Goal: Task Accomplishment & Management: Use online tool/utility

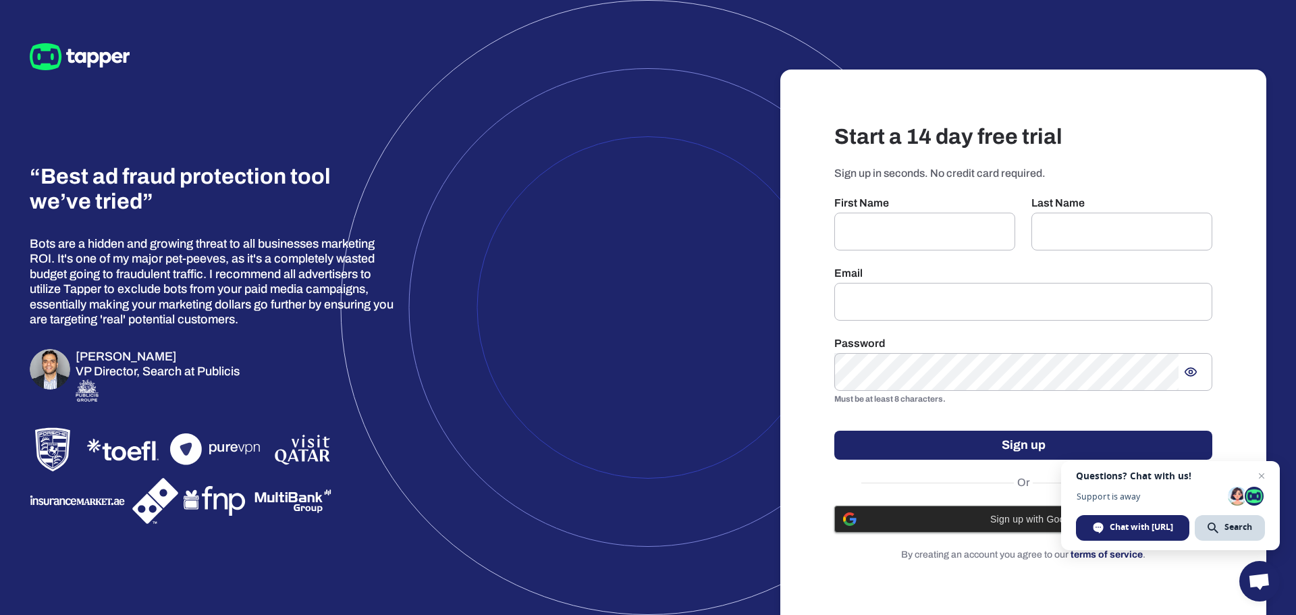
click at [1023, 521] on span "Sign up with Google" at bounding box center [1034, 519] width 339 height 11
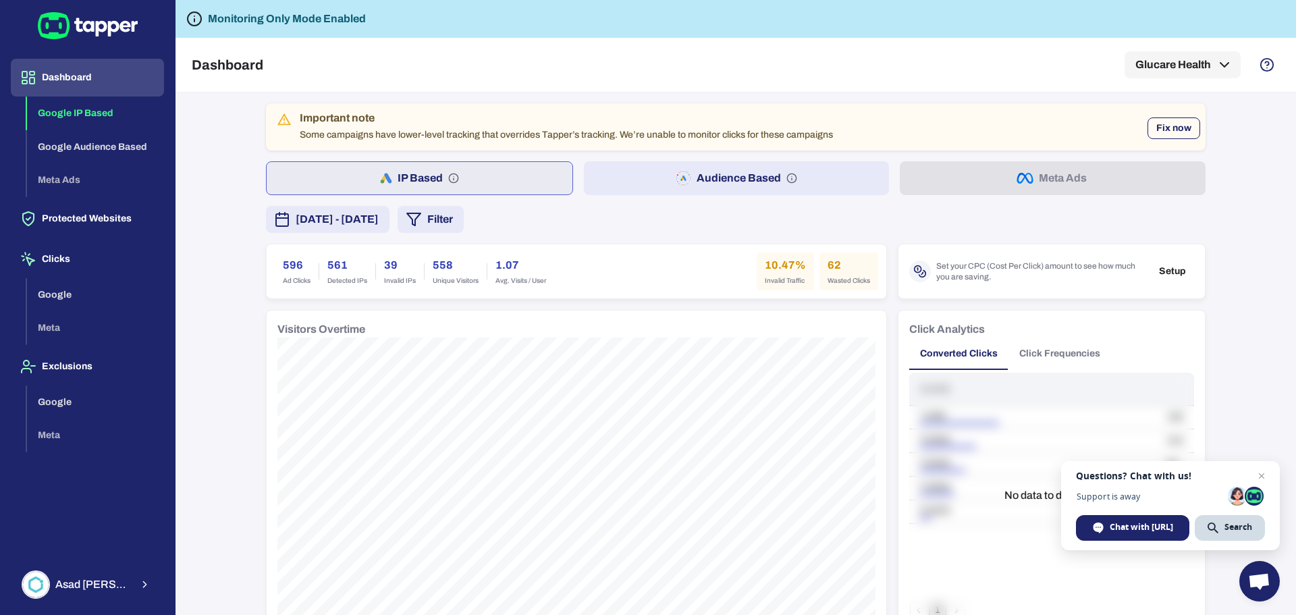
click at [1176, 129] on button "Fix now" at bounding box center [1174, 128] width 53 height 22
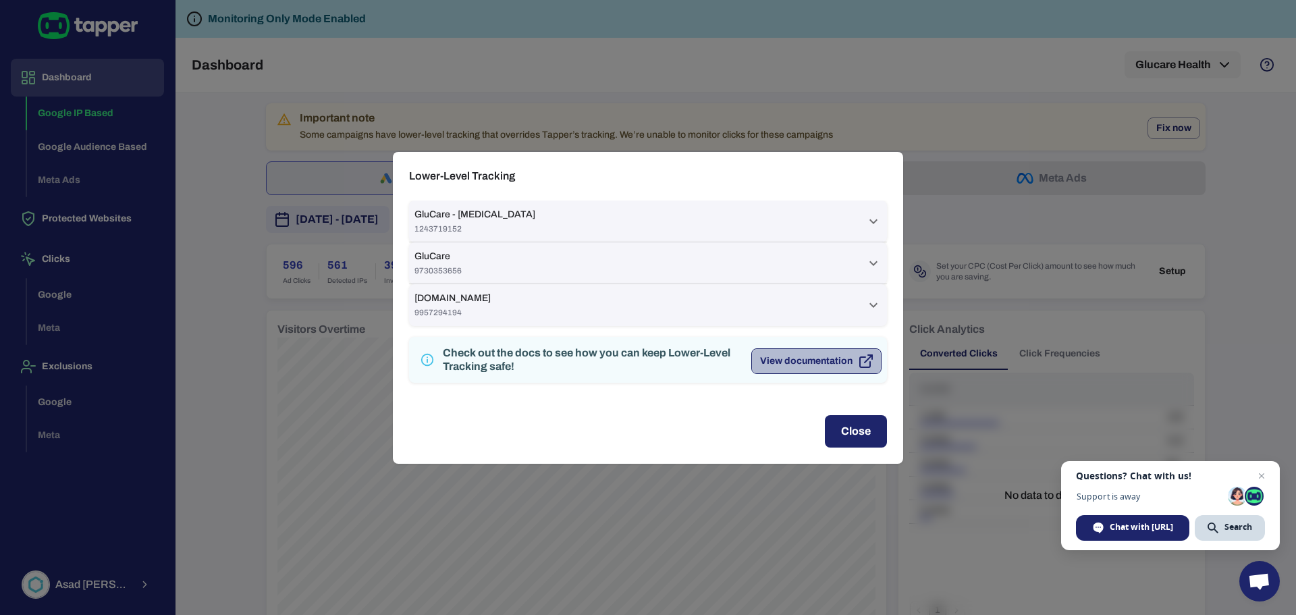
click at [857, 361] on button "View documentation" at bounding box center [816, 361] width 130 height 26
click at [859, 428] on button "Close" at bounding box center [856, 431] width 62 height 32
